Goal: Task Accomplishment & Management: Use online tool/utility

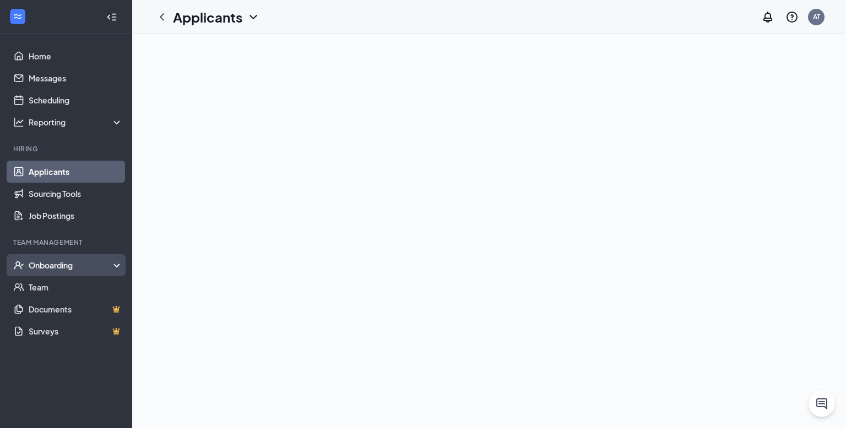
click at [62, 273] on div "Onboarding" at bounding box center [66, 265] width 132 height 22
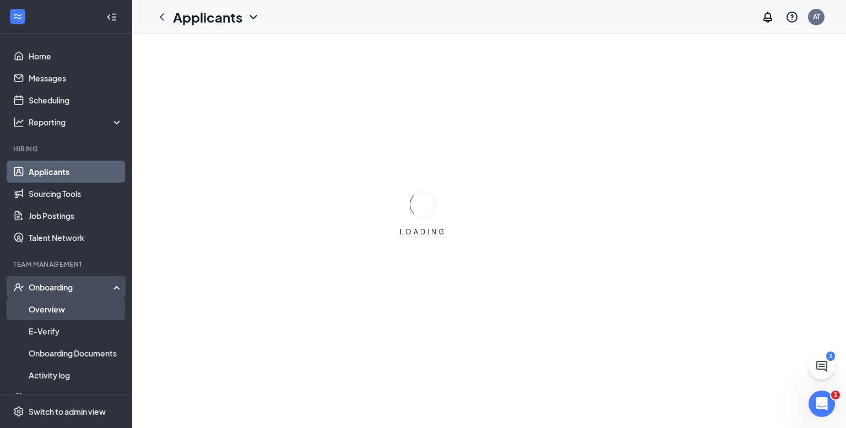
click at [58, 308] on link "Overview" at bounding box center [76, 309] width 94 height 22
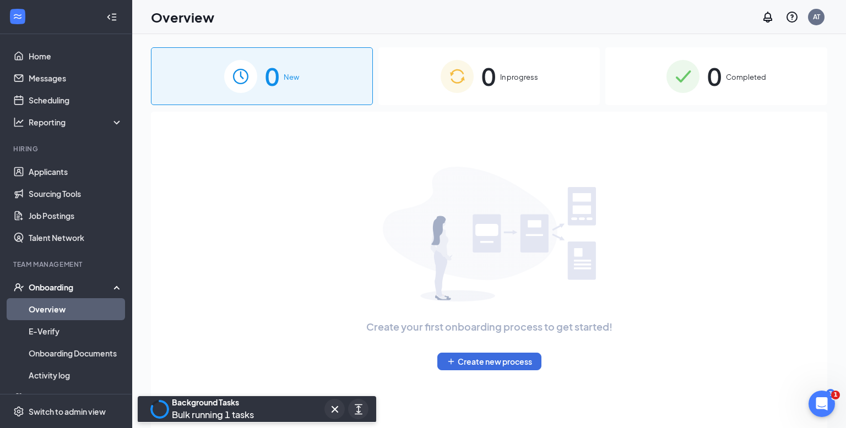
click at [535, 81] on span "In progress" at bounding box center [519, 77] width 38 height 11
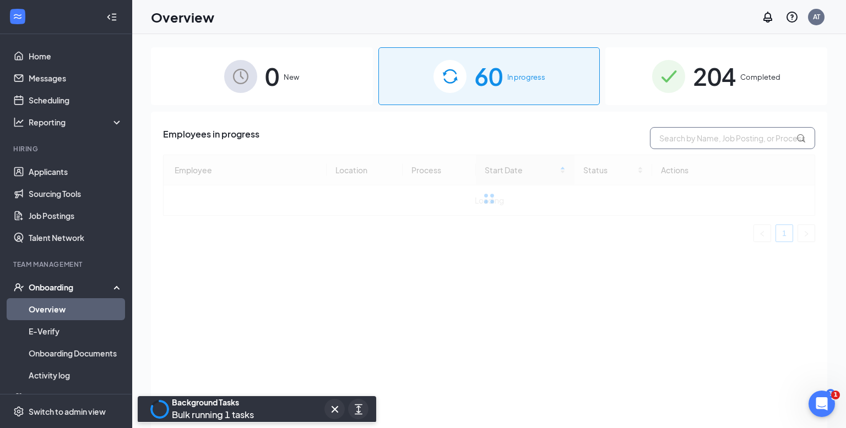
click at [704, 134] on input "text" at bounding box center [732, 138] width 165 height 22
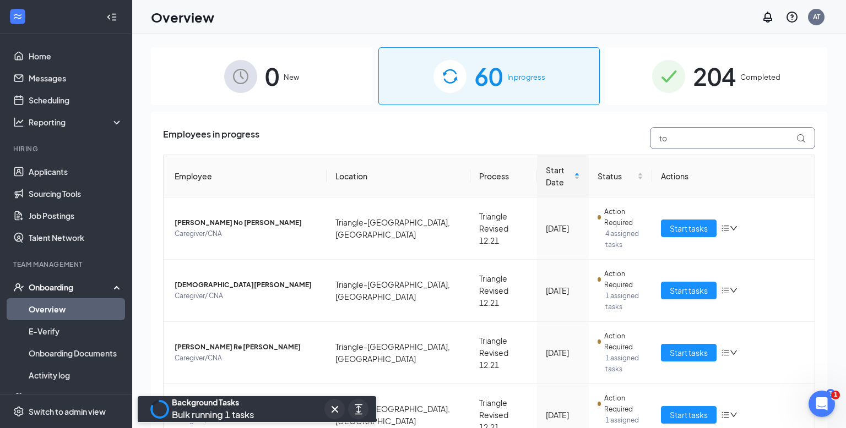
type input "[PERSON_NAME]"
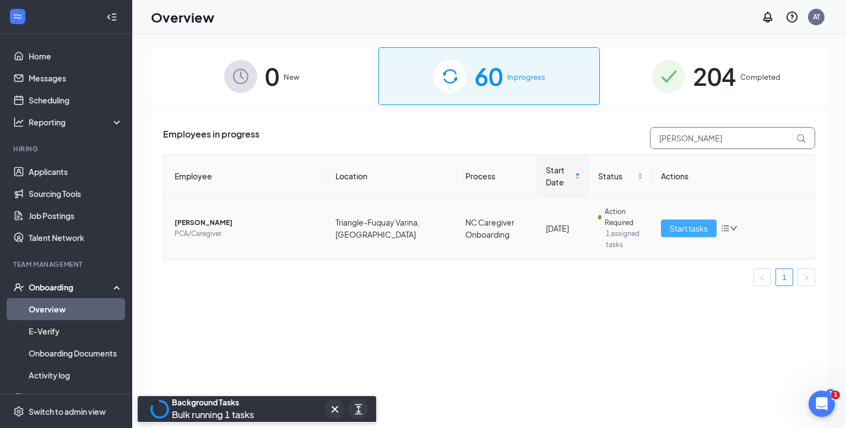
type input "[PERSON_NAME]"
click at [695, 226] on span "Start tasks" at bounding box center [689, 228] width 38 height 12
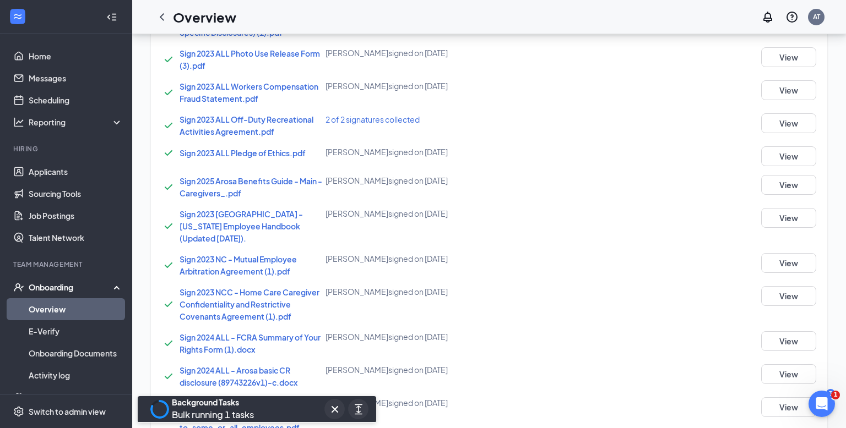
scroll to position [535, 0]
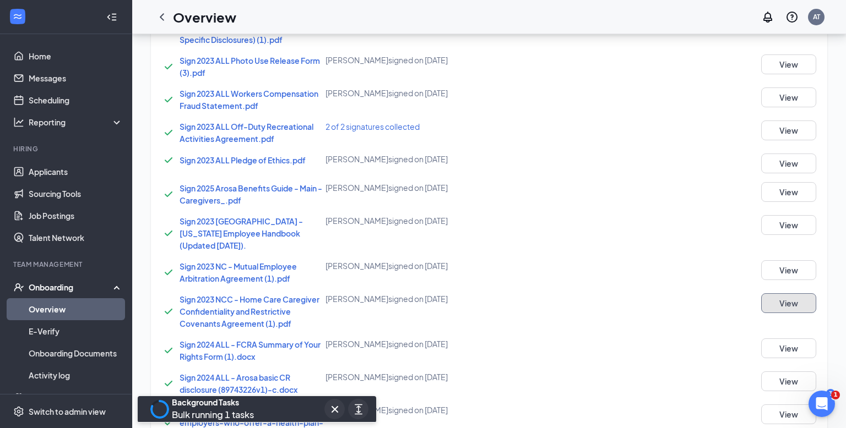
click at [780, 312] on button "View" at bounding box center [788, 304] width 55 height 20
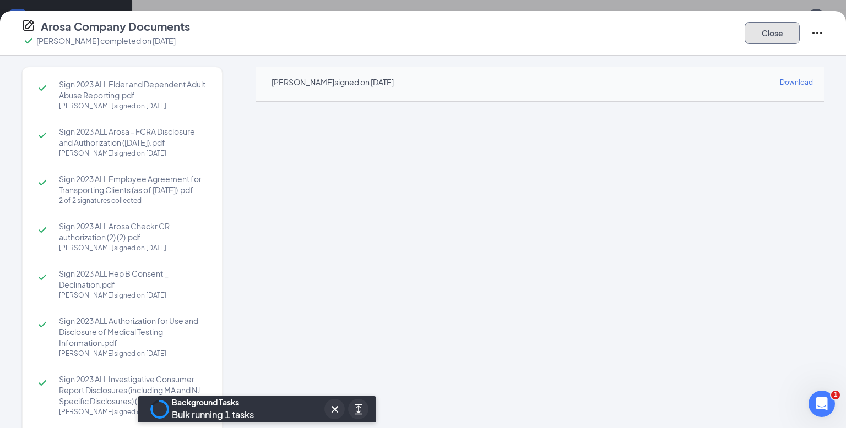
click at [776, 35] on button "Close" at bounding box center [772, 33] width 55 height 22
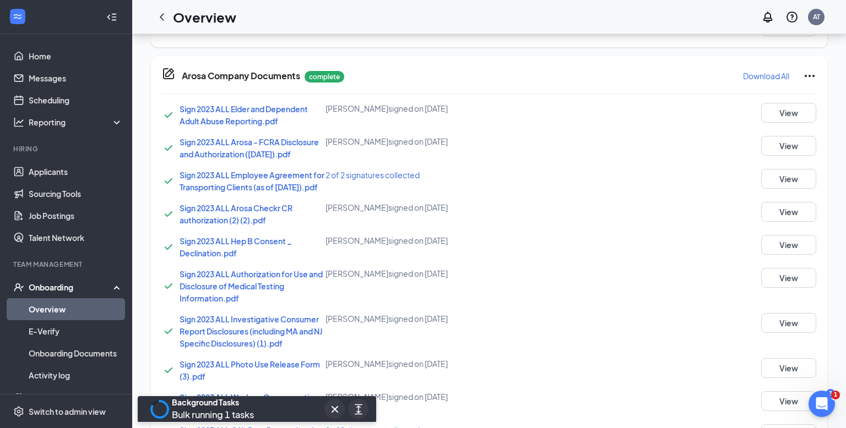
scroll to position [226, 0]
